Goal: Task Accomplishment & Management: Use online tool/utility

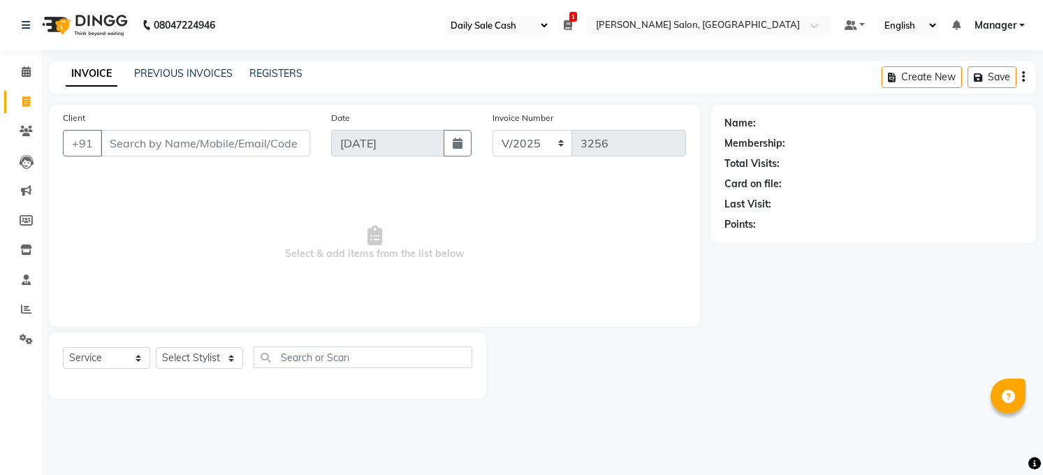
select select "35"
select select "5748"
select select "service"
click at [31, 73] on span at bounding box center [26, 72] width 24 height 16
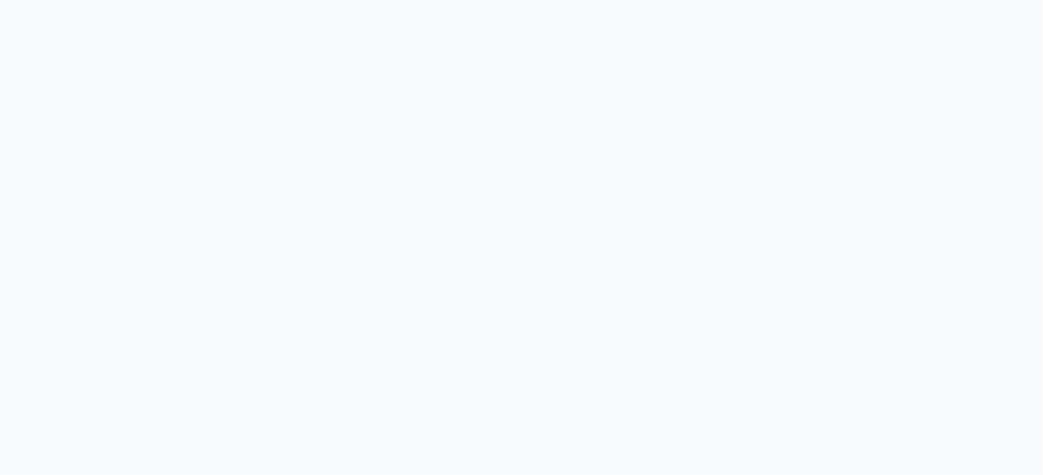
select select "35"
select select "service"
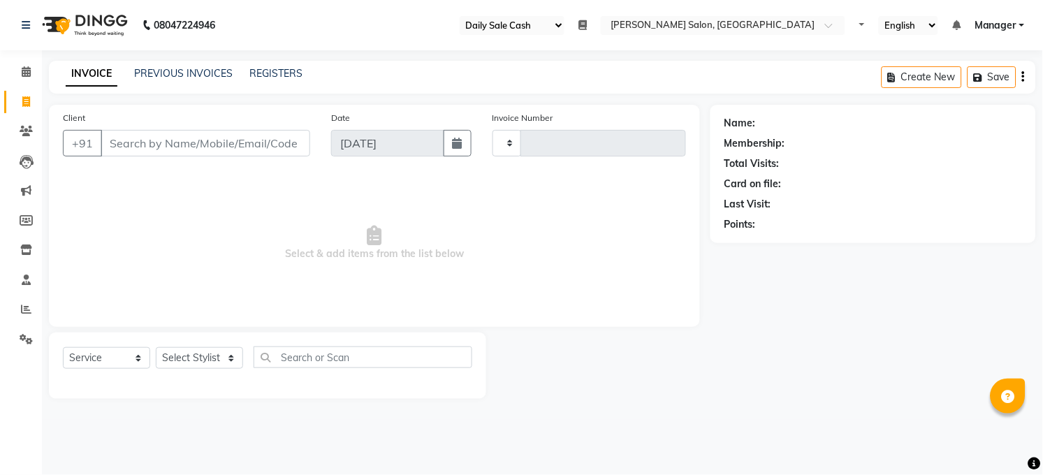
type input "3256"
select select "5748"
click at [23, 306] on icon at bounding box center [26, 309] width 10 height 10
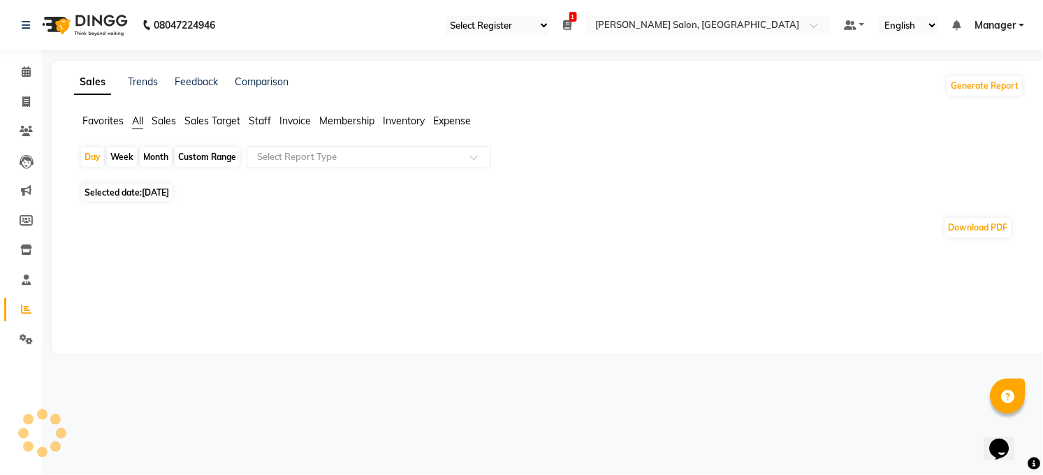
click at [145, 195] on span "[DATE]" at bounding box center [155, 192] width 27 height 10
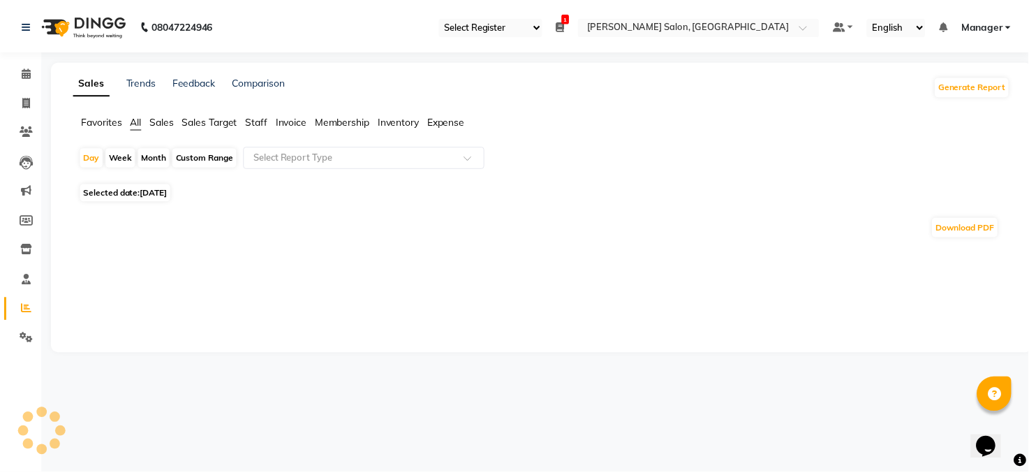
select select "9"
select select "2025"
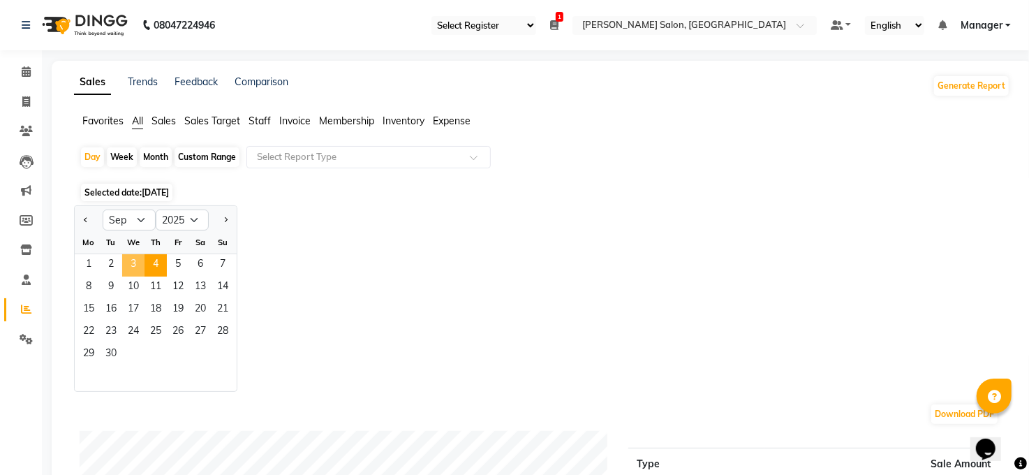
click at [131, 258] on span "3" at bounding box center [133, 265] width 22 height 22
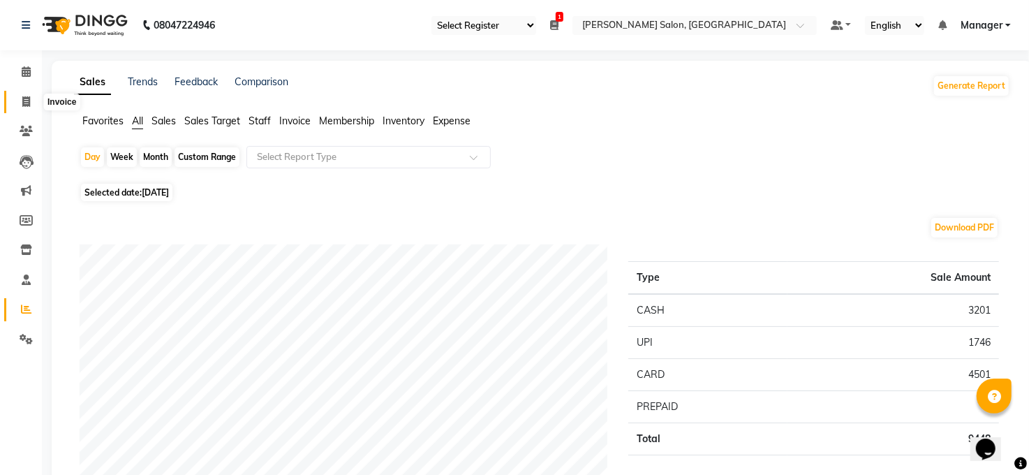
click at [22, 105] on icon at bounding box center [26, 101] width 8 height 10
select select "service"
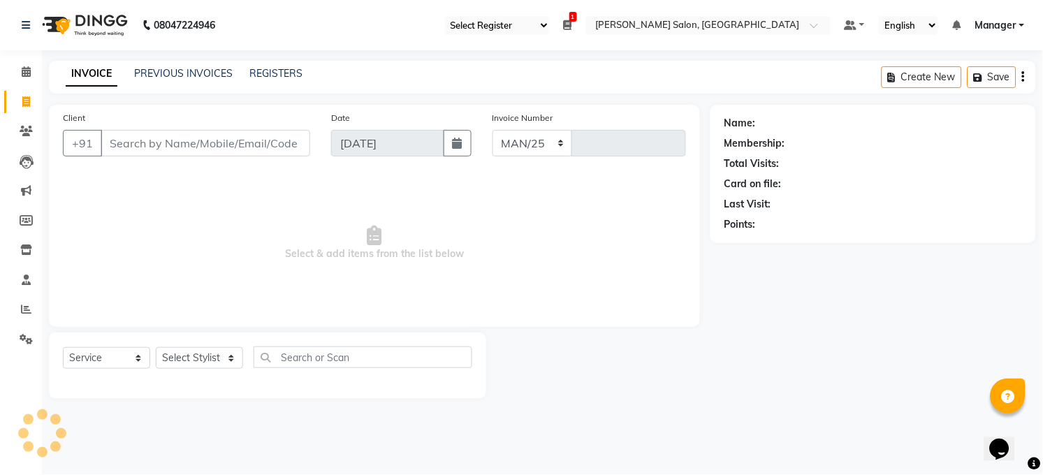
select select "5748"
type input "3256"
select select "35"
select select "5748"
select select "service"
